Goal: Task Accomplishment & Management: Manage account settings

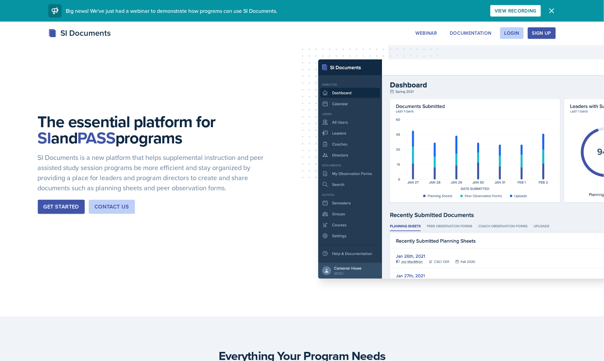
click at [61, 205] on div "Get Started" at bounding box center [60, 207] width 35 height 8
click at [514, 31] on div "Login" at bounding box center [511, 32] width 15 height 5
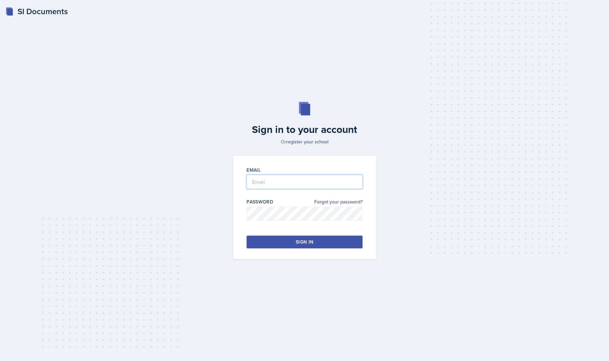
click at [300, 186] on input "email" at bounding box center [304, 182] width 116 height 14
type input "[EMAIL_ADDRESS][DOMAIN_NAME]"
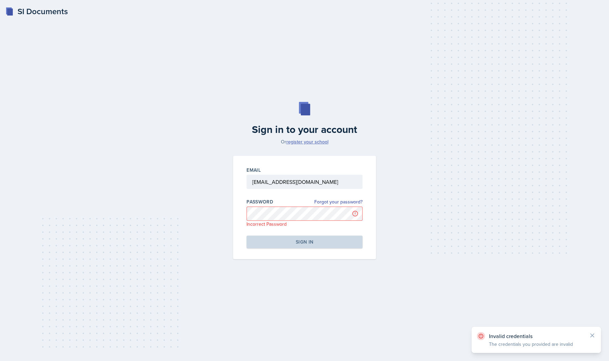
click at [307, 141] on link "register your school" at bounding box center [307, 141] width 42 height 7
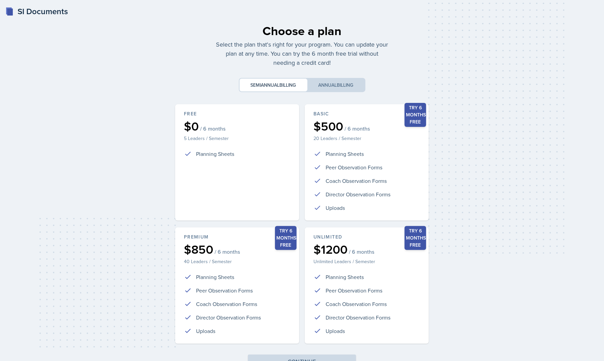
scroll to position [38, 0]
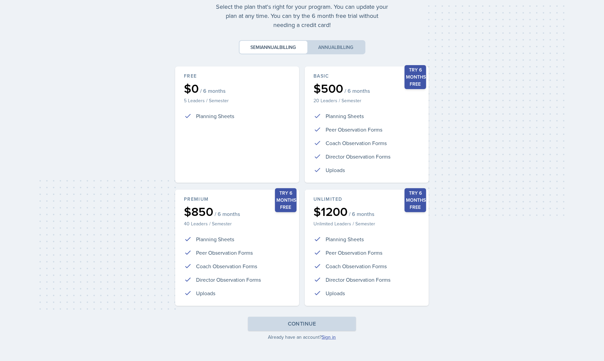
click at [326, 338] on link "Sign in" at bounding box center [329, 336] width 14 height 7
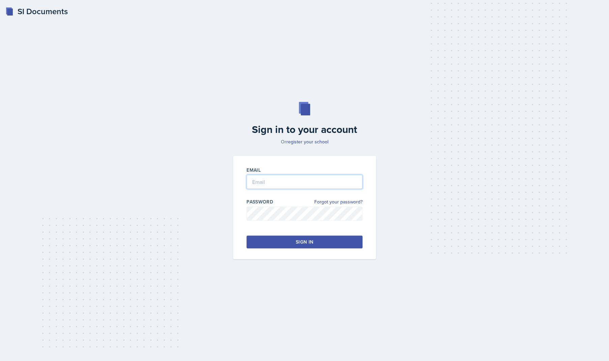
click at [266, 177] on input "email" at bounding box center [304, 182] width 116 height 14
type input "[EMAIL_ADDRESS][DOMAIN_NAME]"
click at [327, 203] on link "Forgot your password?" at bounding box center [338, 201] width 48 height 7
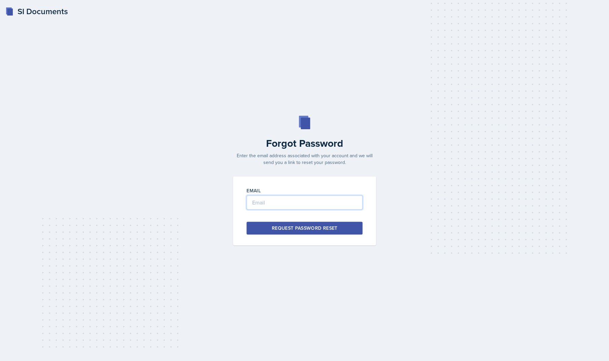
click at [327, 203] on input "email" at bounding box center [304, 202] width 116 height 14
click at [270, 202] on input "iio0001![DOMAIN_NAME]" at bounding box center [304, 202] width 116 height 14
type input "[EMAIL_ADDRESS][DOMAIN_NAME]"
click at [276, 229] on div "Request Password Reset" at bounding box center [305, 228] width 66 height 7
click at [274, 204] on input "email" at bounding box center [304, 202] width 116 height 14
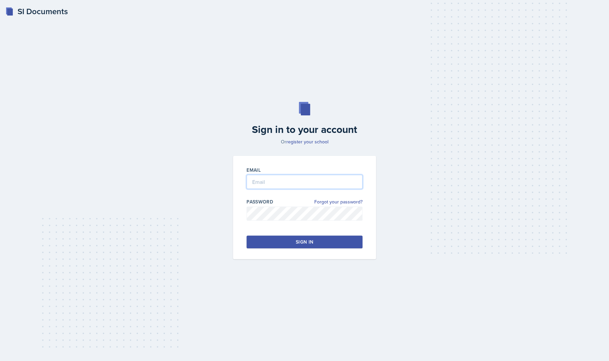
click at [265, 185] on input "email" at bounding box center [304, 182] width 116 height 14
type input "[EMAIL_ADDRESS][DOMAIN_NAME]"
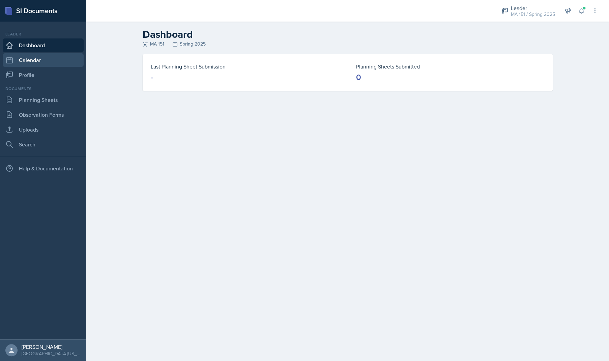
click at [25, 61] on link "Calendar" at bounding box center [43, 59] width 81 height 13
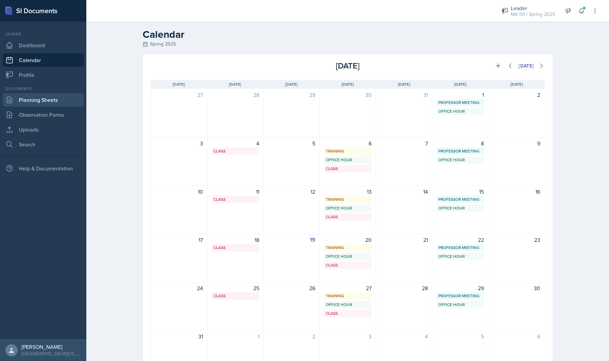
click at [27, 99] on link "Planning Sheets" at bounding box center [43, 99] width 81 height 13
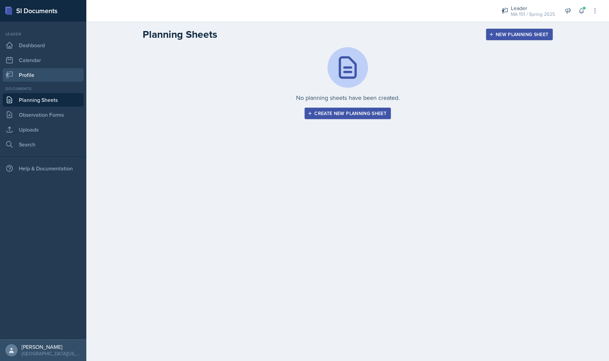
click at [27, 72] on link "Profile" at bounding box center [43, 74] width 81 height 13
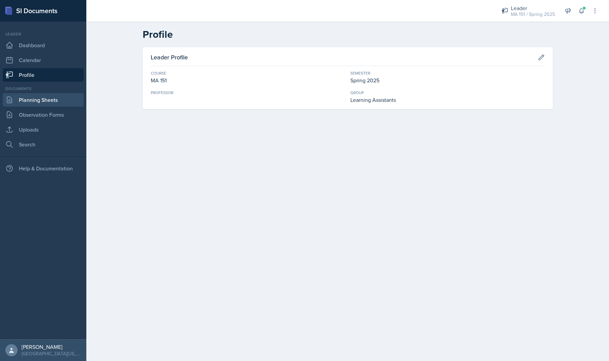
click at [30, 100] on link "Planning Sheets" at bounding box center [43, 99] width 81 height 13
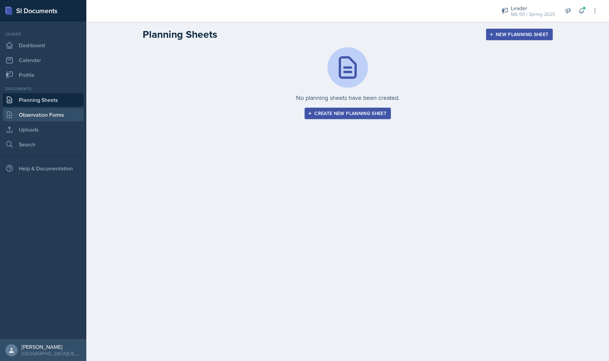
click at [31, 115] on link "Observation Forms" at bounding box center [43, 114] width 81 height 13
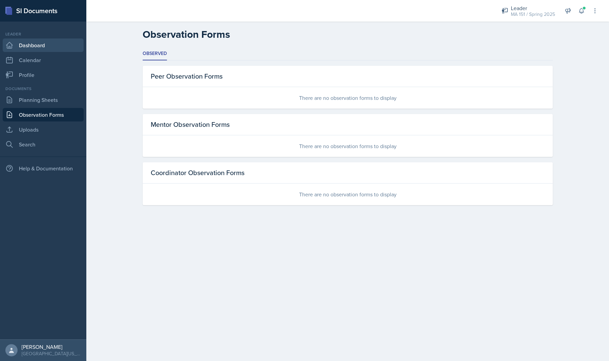
click at [36, 45] on link "Dashboard" at bounding box center [43, 44] width 81 height 13
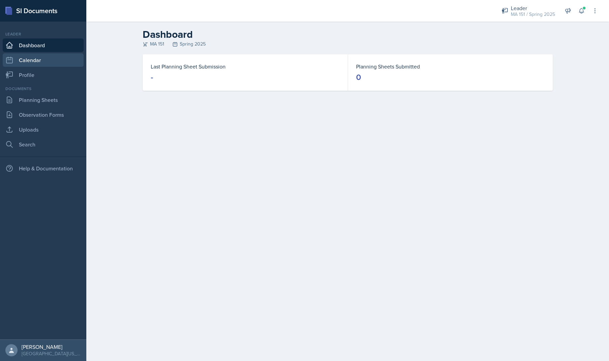
click at [30, 60] on link "Calendar" at bounding box center [43, 59] width 81 height 13
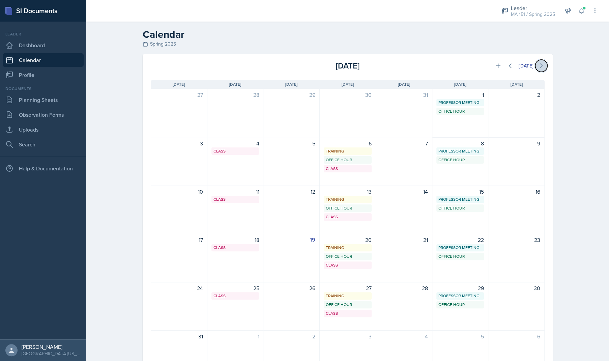
click at [538, 67] on icon at bounding box center [541, 65] width 7 height 7
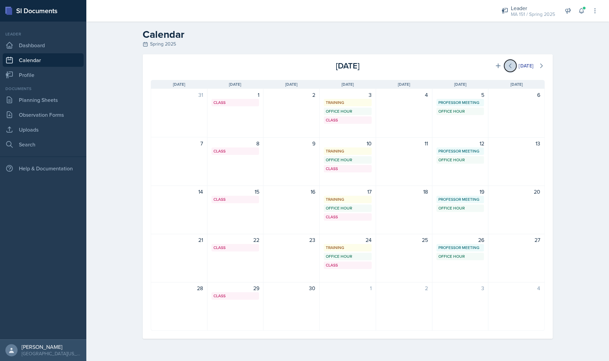
click at [510, 65] on icon at bounding box center [510, 65] width 7 height 7
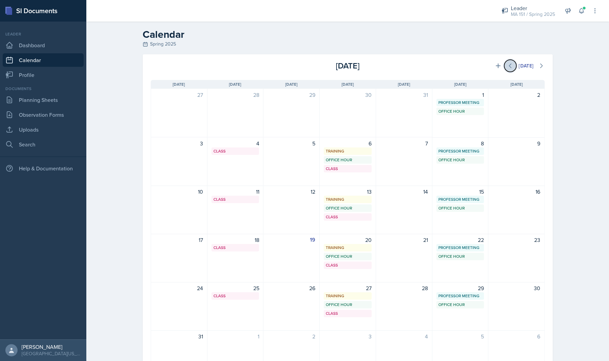
click at [510, 65] on icon at bounding box center [510, 65] width 7 height 7
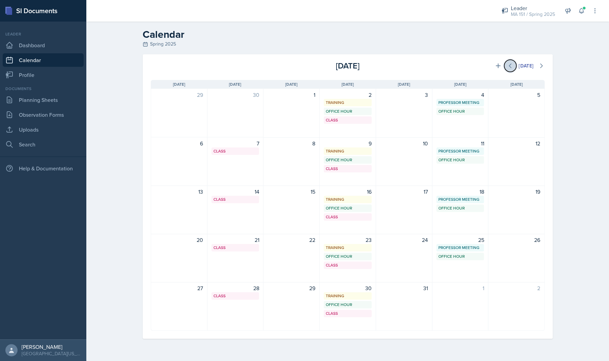
click at [509, 65] on icon at bounding box center [510, 66] width 2 height 4
click at [541, 65] on icon at bounding box center [541, 65] width 7 height 7
